Goal: Contribute content: Contribute content

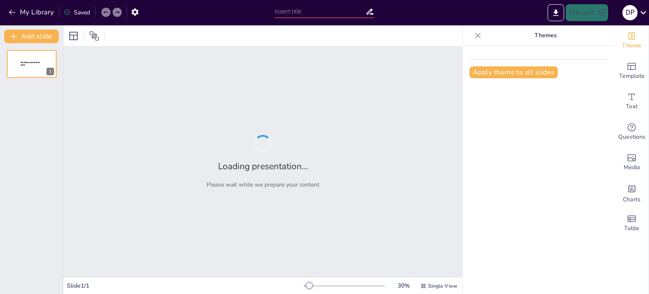
type input "Understanding Energy Flow and Matter Cycling in Ecosystems"
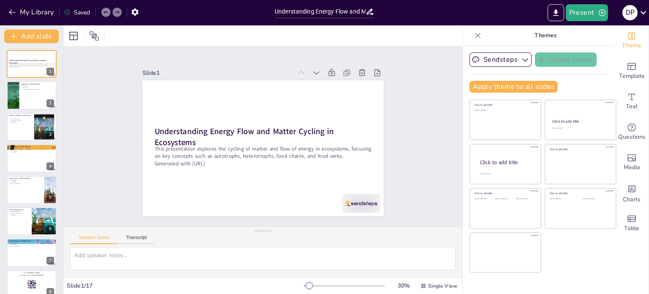
checkbox input "true"
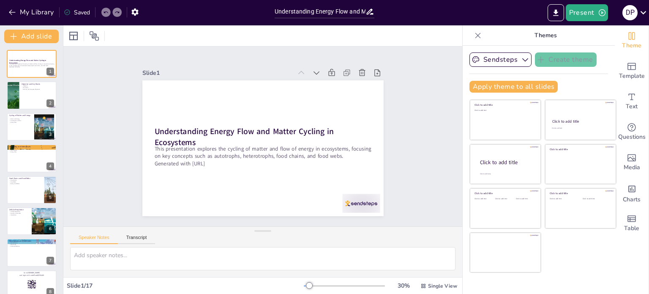
checkbox input "true"
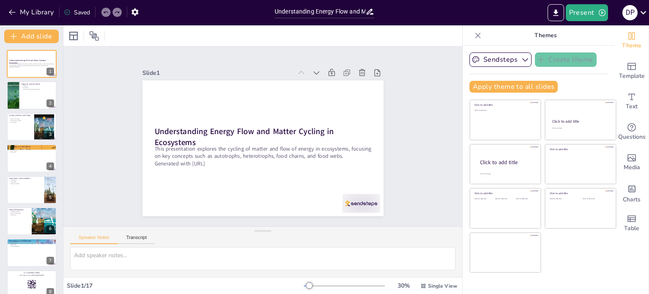
checkbox input "true"
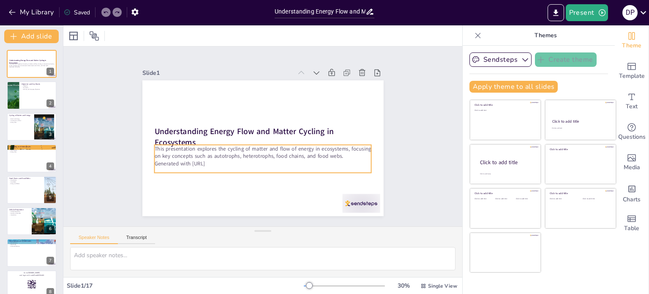
checkbox input "true"
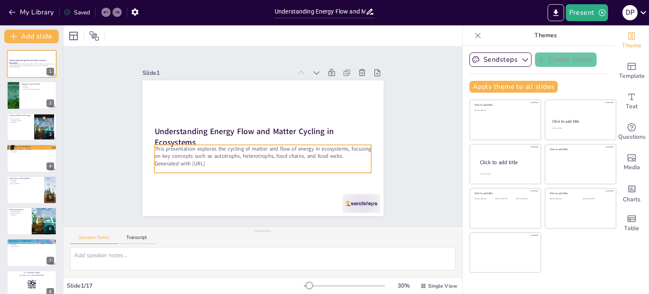
checkbox input "true"
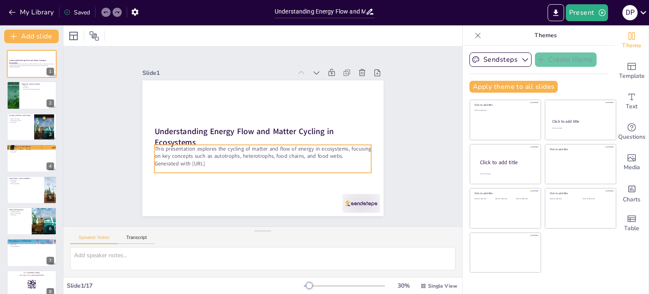
checkbox input "true"
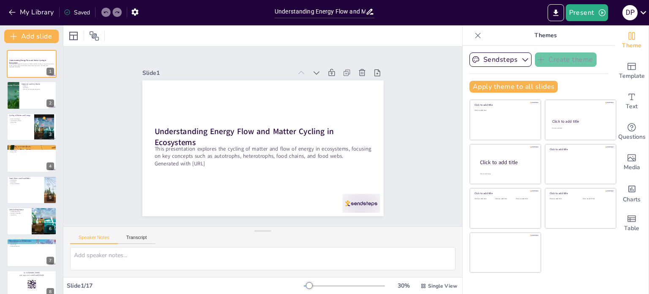
checkbox input "true"
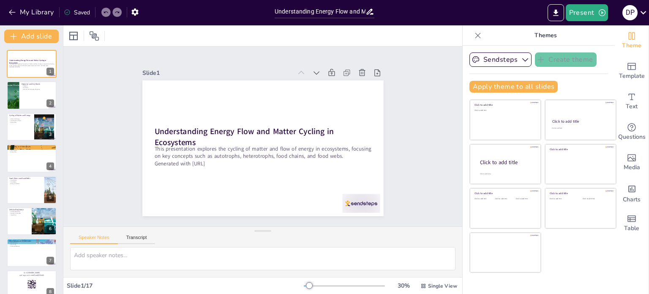
checkbox input "true"
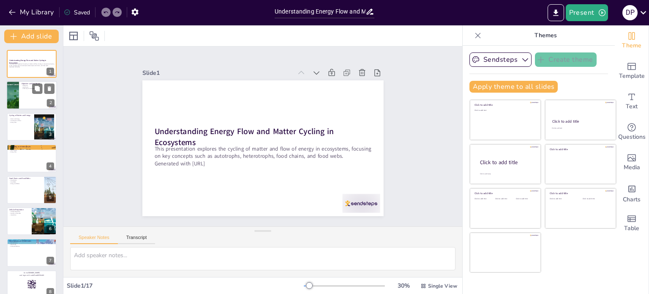
checkbox input "true"
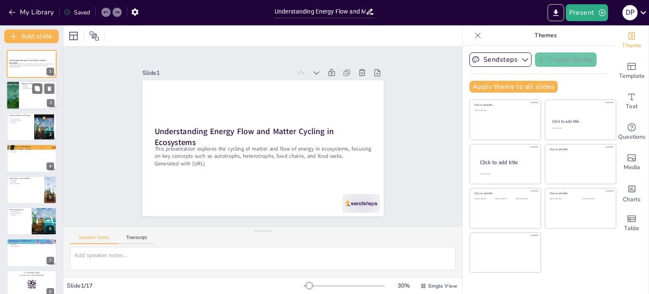
click at [37, 100] on div at bounding box center [31, 95] width 51 height 29
type textarea "The objective of this section is to help students grasp the importance of under…"
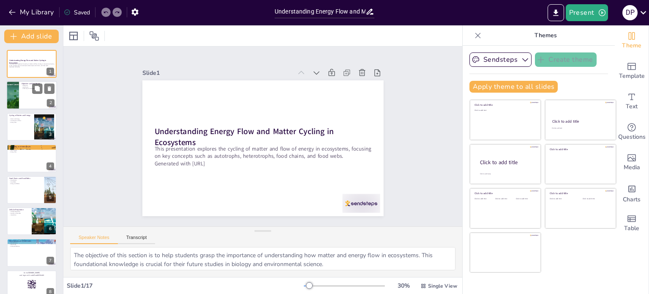
checkbox input "true"
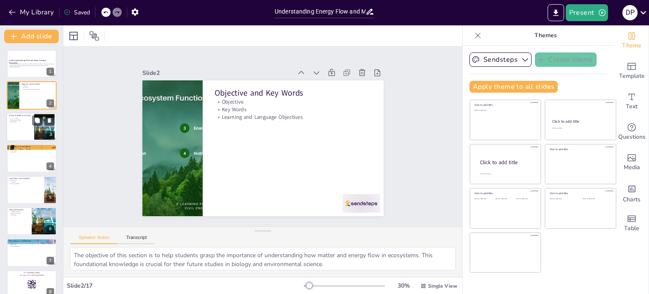
checkbox input "true"
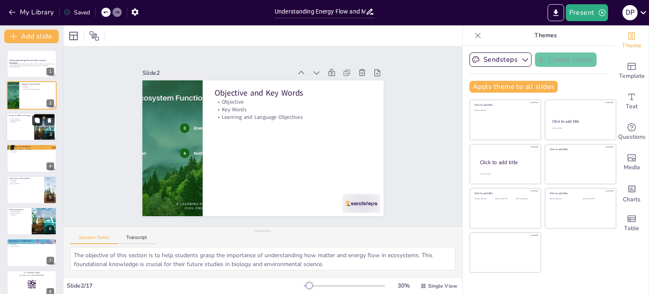
checkbox input "true"
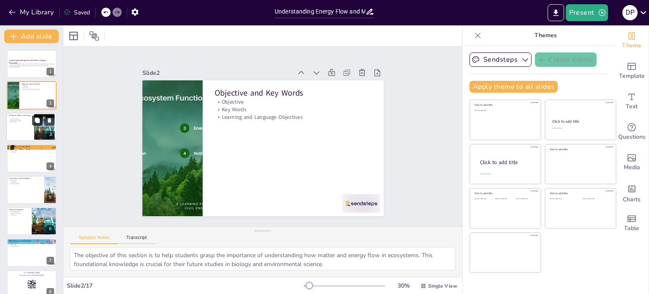
checkbox input "true"
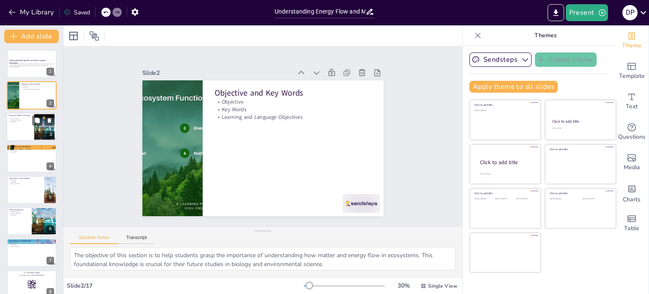
checkbox input "true"
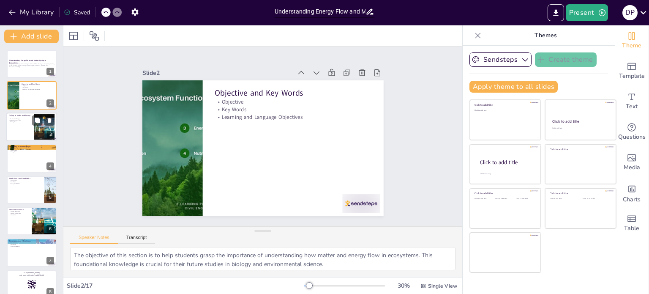
click at [34, 126] on div at bounding box center [44, 127] width 30 height 26
type textarea "Understanding the relationship between matter and energy is fundamental to ecol…"
checkbox input "true"
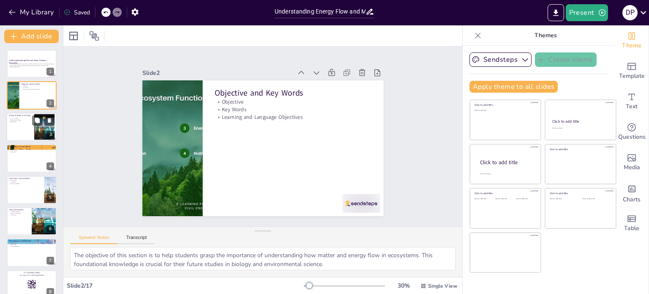
checkbox input "true"
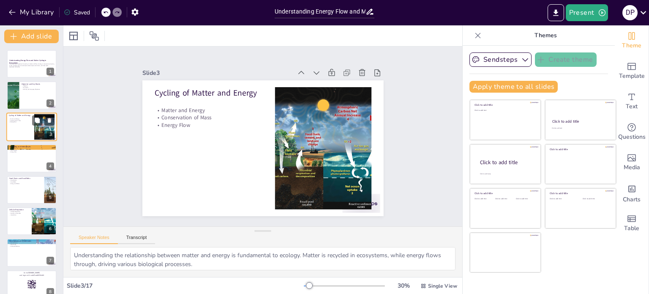
checkbox input "true"
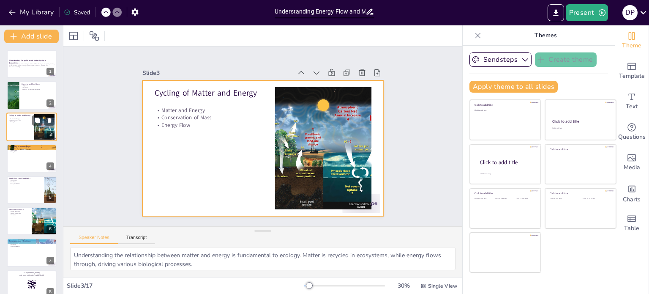
checkbox input "true"
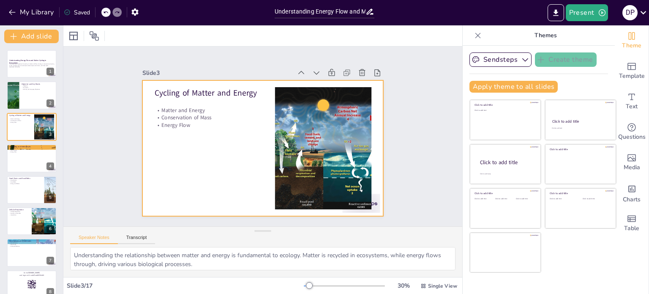
checkbox input "true"
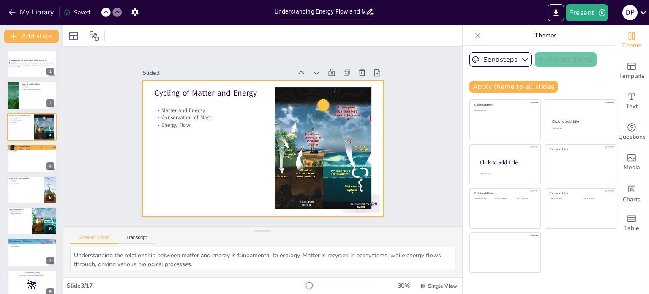
checkbox input "true"
